Goal: Navigation & Orientation: Find specific page/section

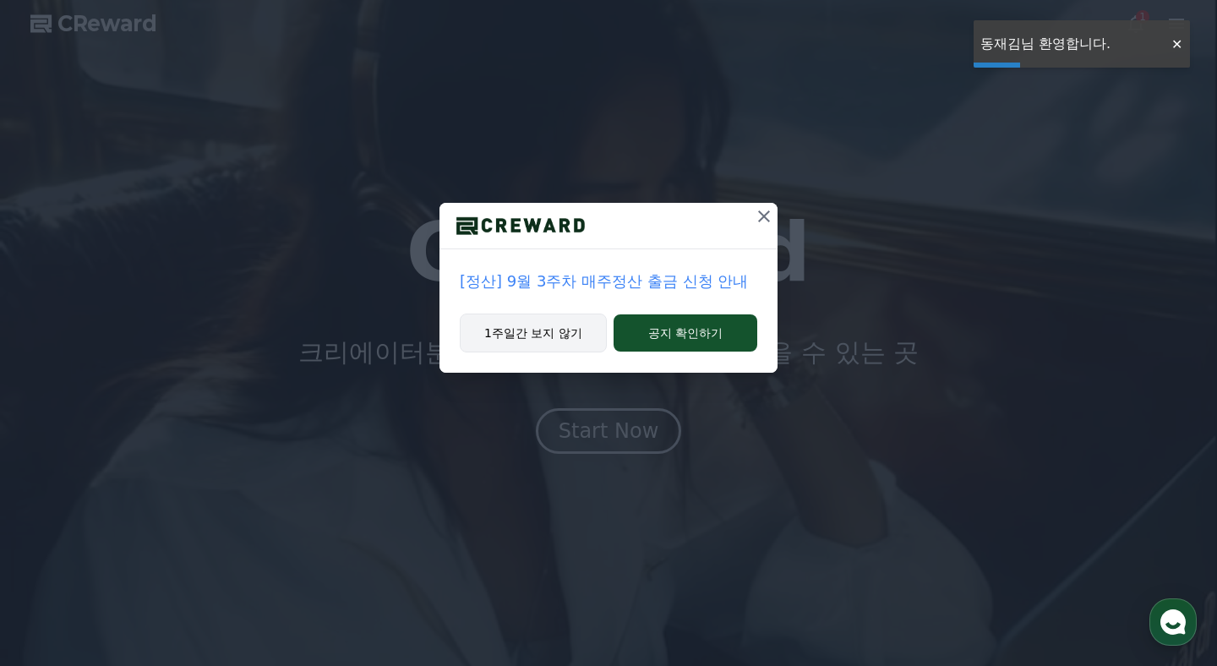
click at [530, 328] on button "1주일간 보지 않기" at bounding box center [533, 332] width 147 height 39
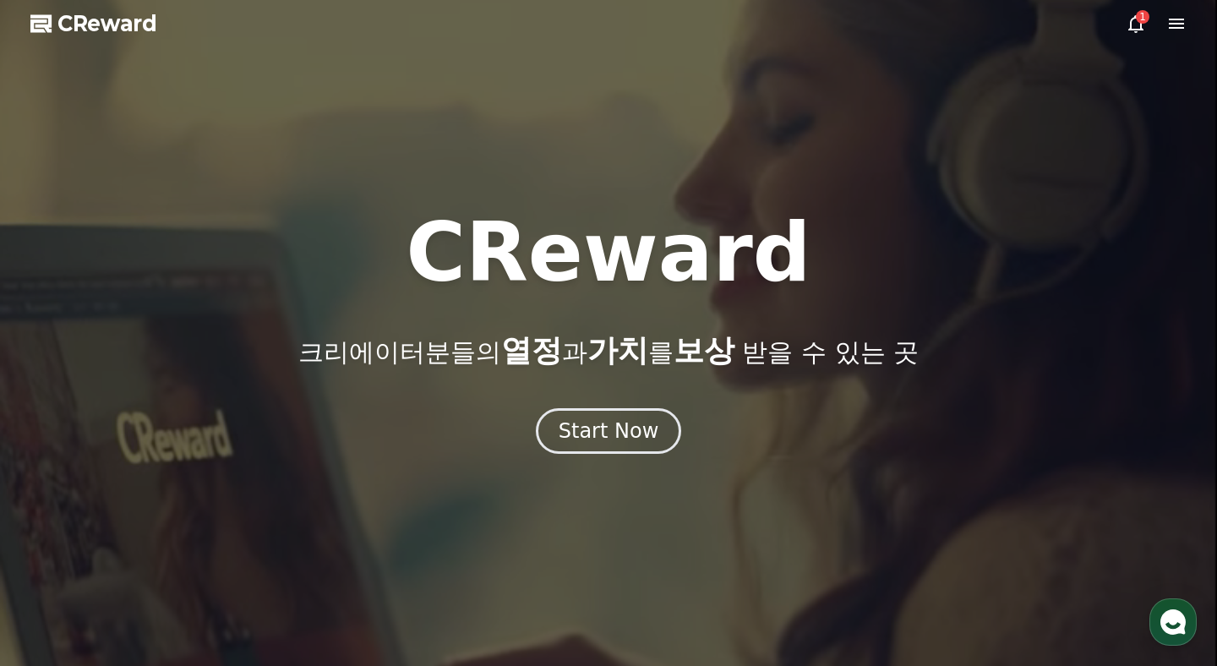
click at [1136, 19] on div "1" at bounding box center [1142, 17] width 14 height 14
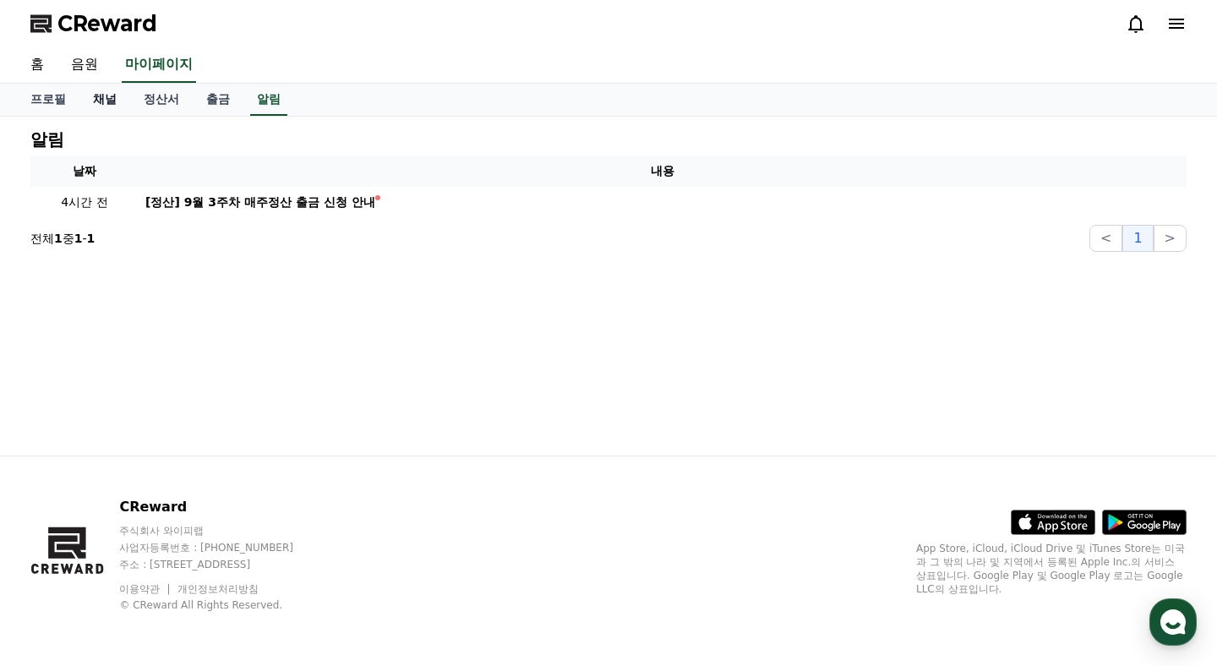
click at [103, 107] on link "채널" at bounding box center [104, 100] width 51 height 32
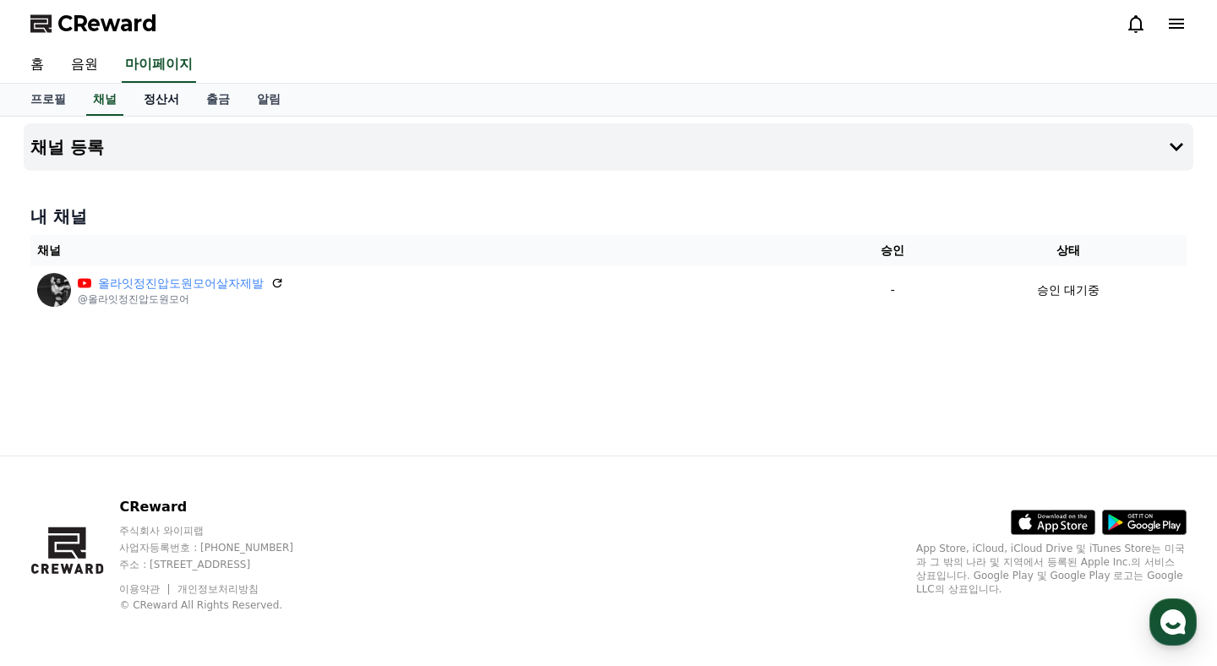
click at [136, 103] on link "정산서" at bounding box center [161, 100] width 63 height 32
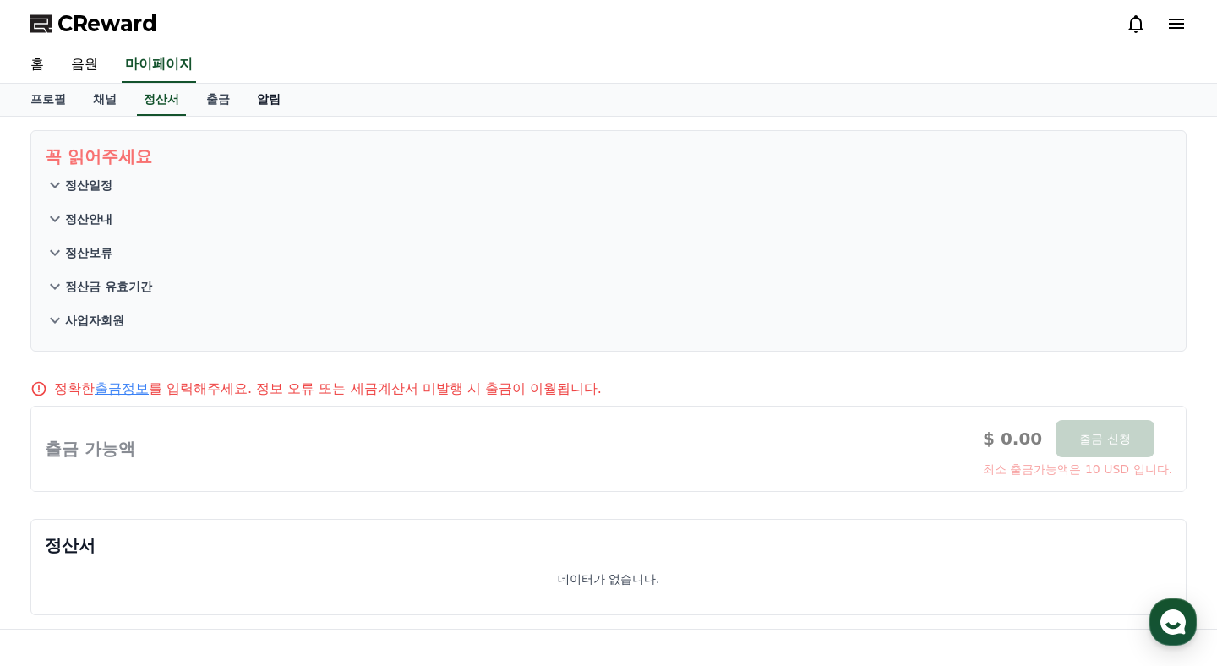
click at [243, 102] on link "알림" at bounding box center [268, 100] width 51 height 32
